Goal: Task Accomplishment & Management: Use online tool/utility

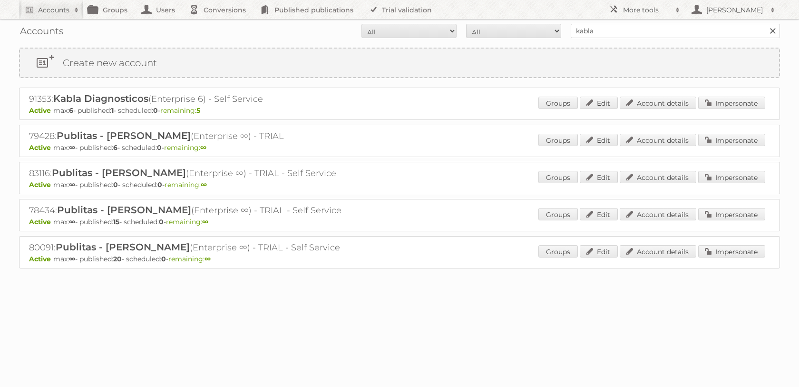
click at [627, 32] on input "kabla" at bounding box center [675, 31] width 209 height 14
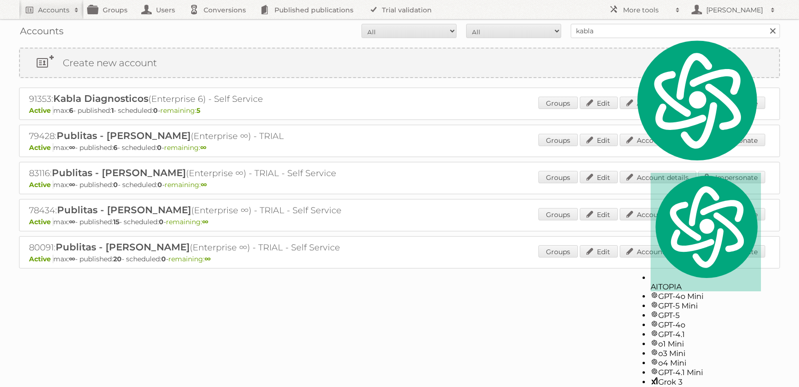
click at [627, 32] on input "kabla" at bounding box center [675, 31] width 209 height 14
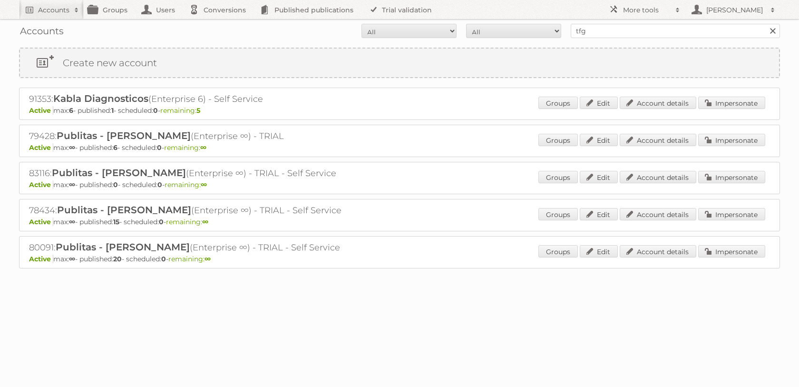
type input "tfg"
click at [766, 24] on input "Search" at bounding box center [773, 31] width 14 height 14
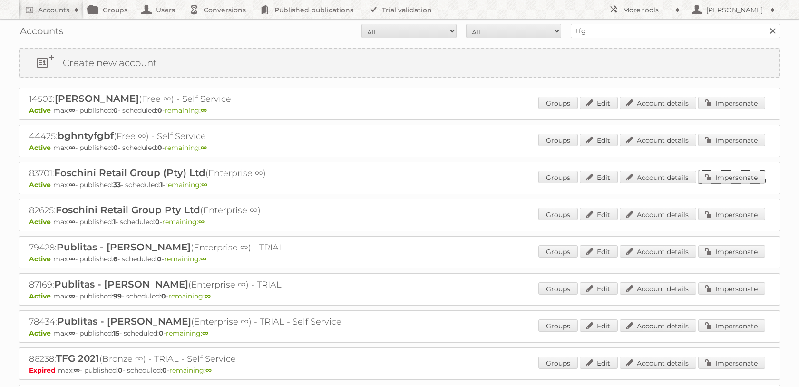
click at [730, 183] on link "Impersonate" at bounding box center [732, 177] width 67 height 12
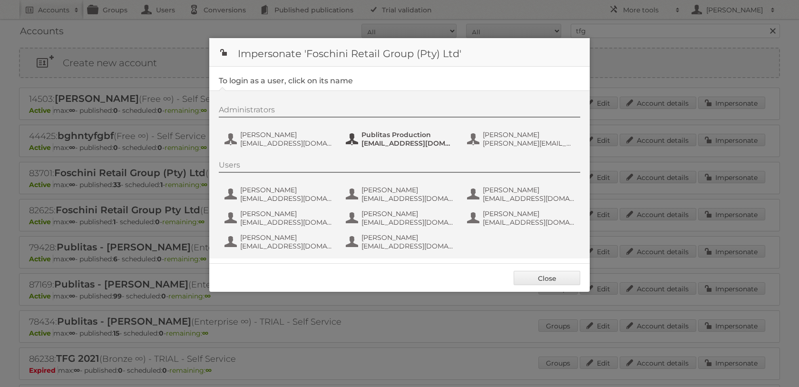
click at [377, 143] on span "[EMAIL_ADDRESS][DOMAIN_NAME]" at bounding box center [408, 143] width 92 height 9
